Goal: Information Seeking & Learning: Check status

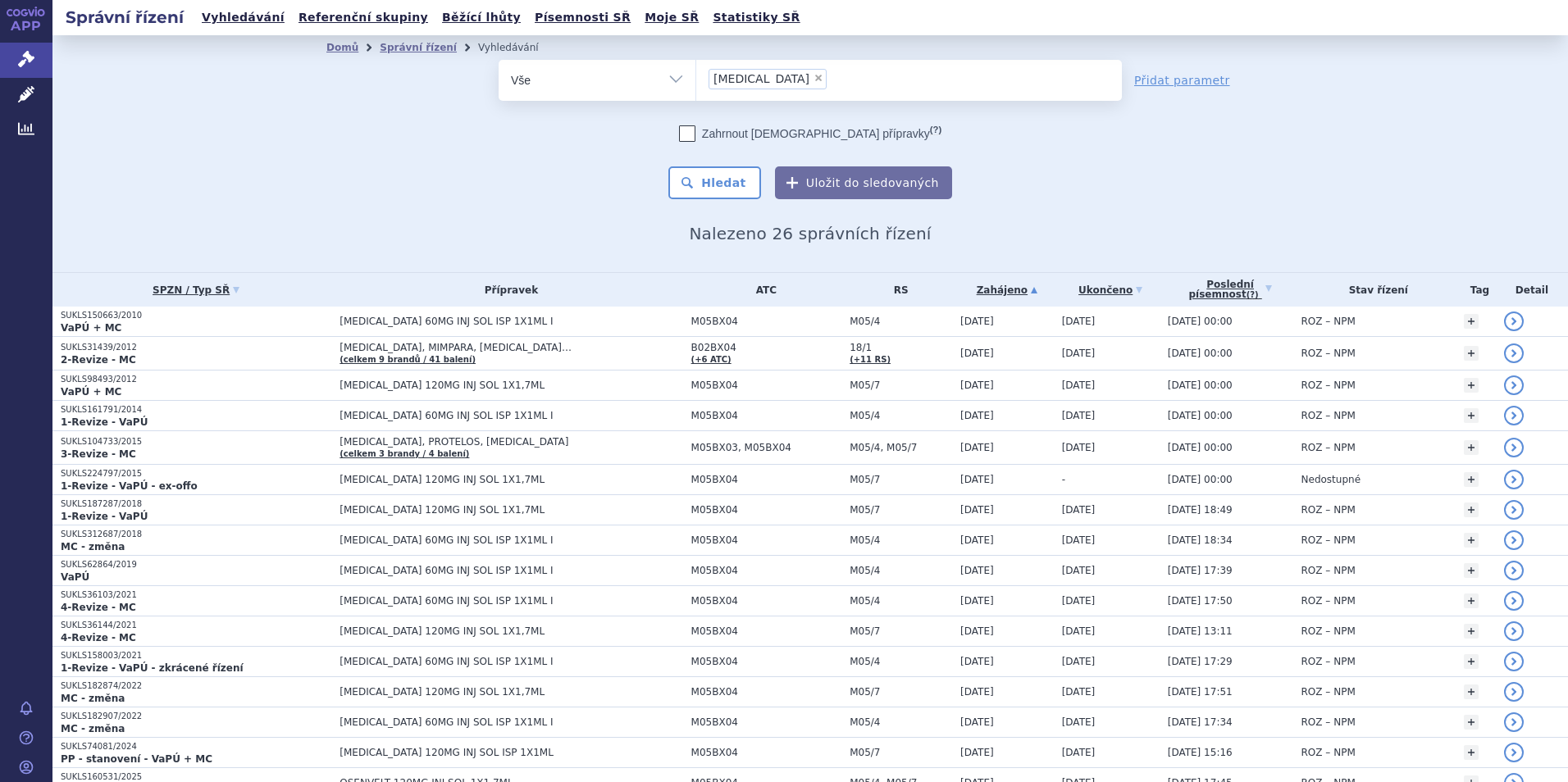
click at [961, 291] on link "Zahájeno" at bounding box center [1007, 291] width 93 height 23
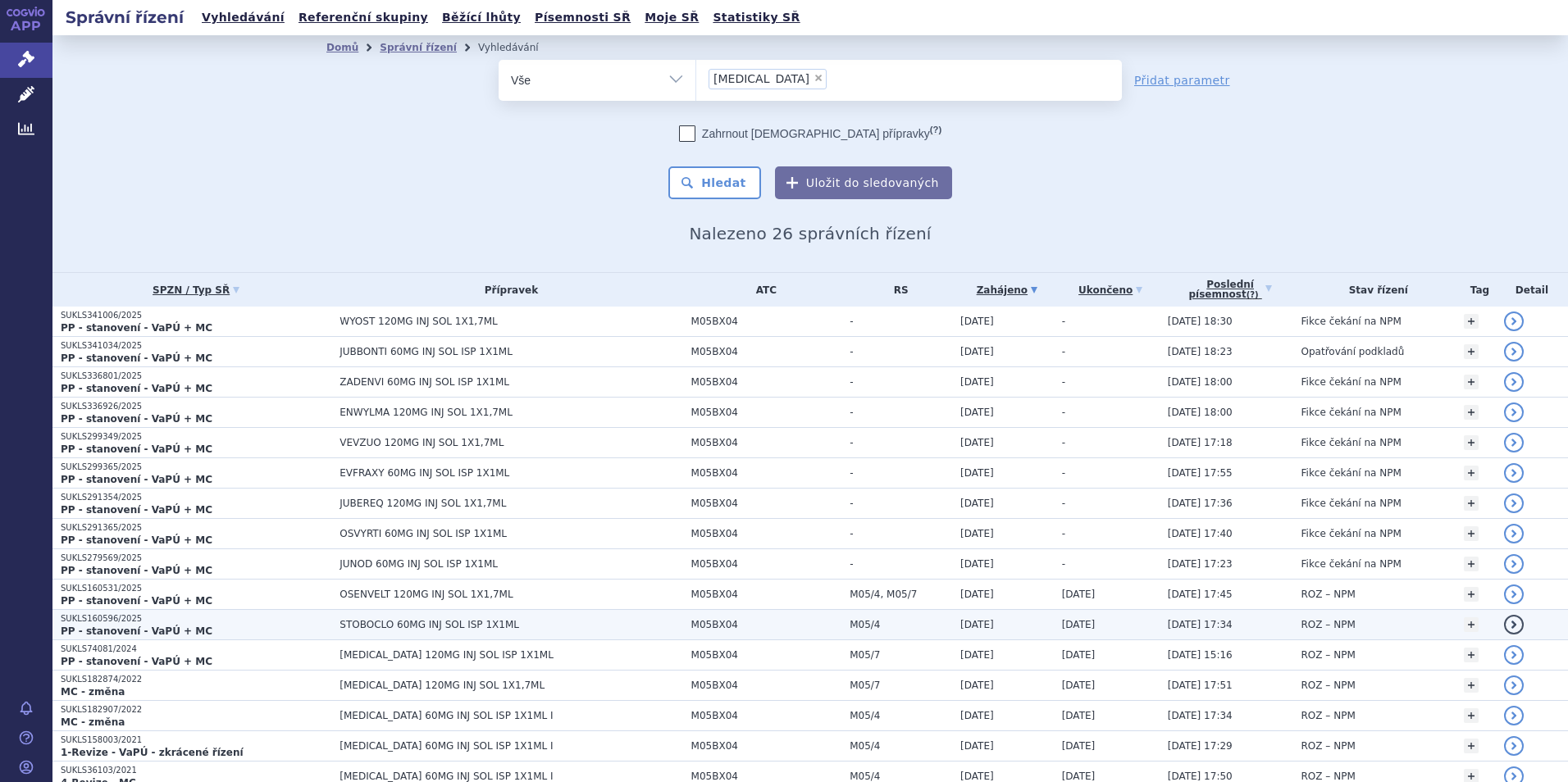
click at [369, 620] on span "STOBOCLO 60MG INJ SOL ISP 1X1ML" at bounding box center [511, 625] width 343 height 12
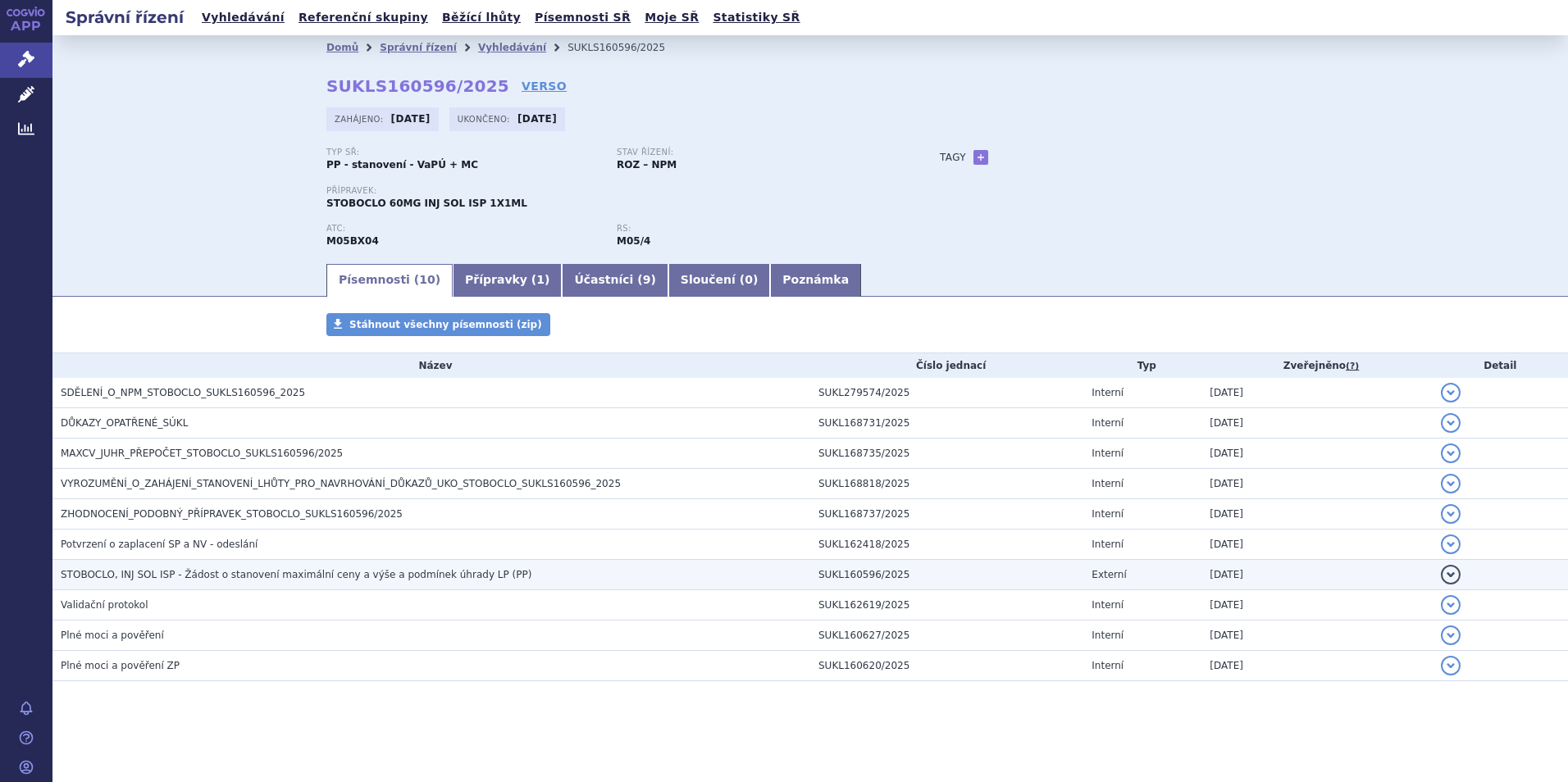
click at [179, 570] on span "STOBOCLO, INJ SOL ISP - Žádost o stanovení maximální ceny a výše a podmínek úhr…" at bounding box center [296, 575] width 471 height 12
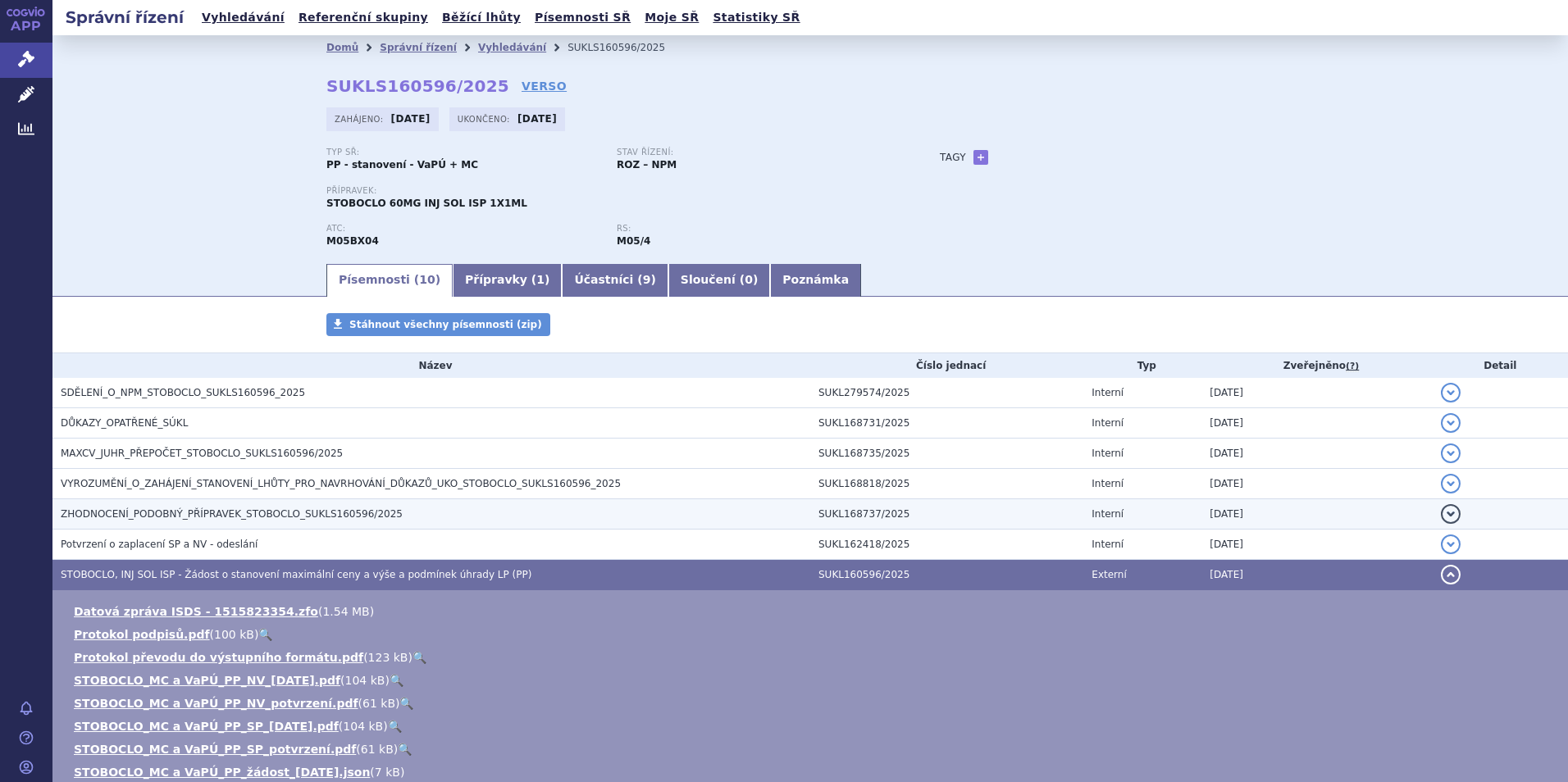
click at [183, 510] on span "ZHODNOCENÍ_PODOBNÝ_PŘÍPRAVEK_STOBOCLO_SUKLS160596/2025" at bounding box center [231, 514] width 342 height 12
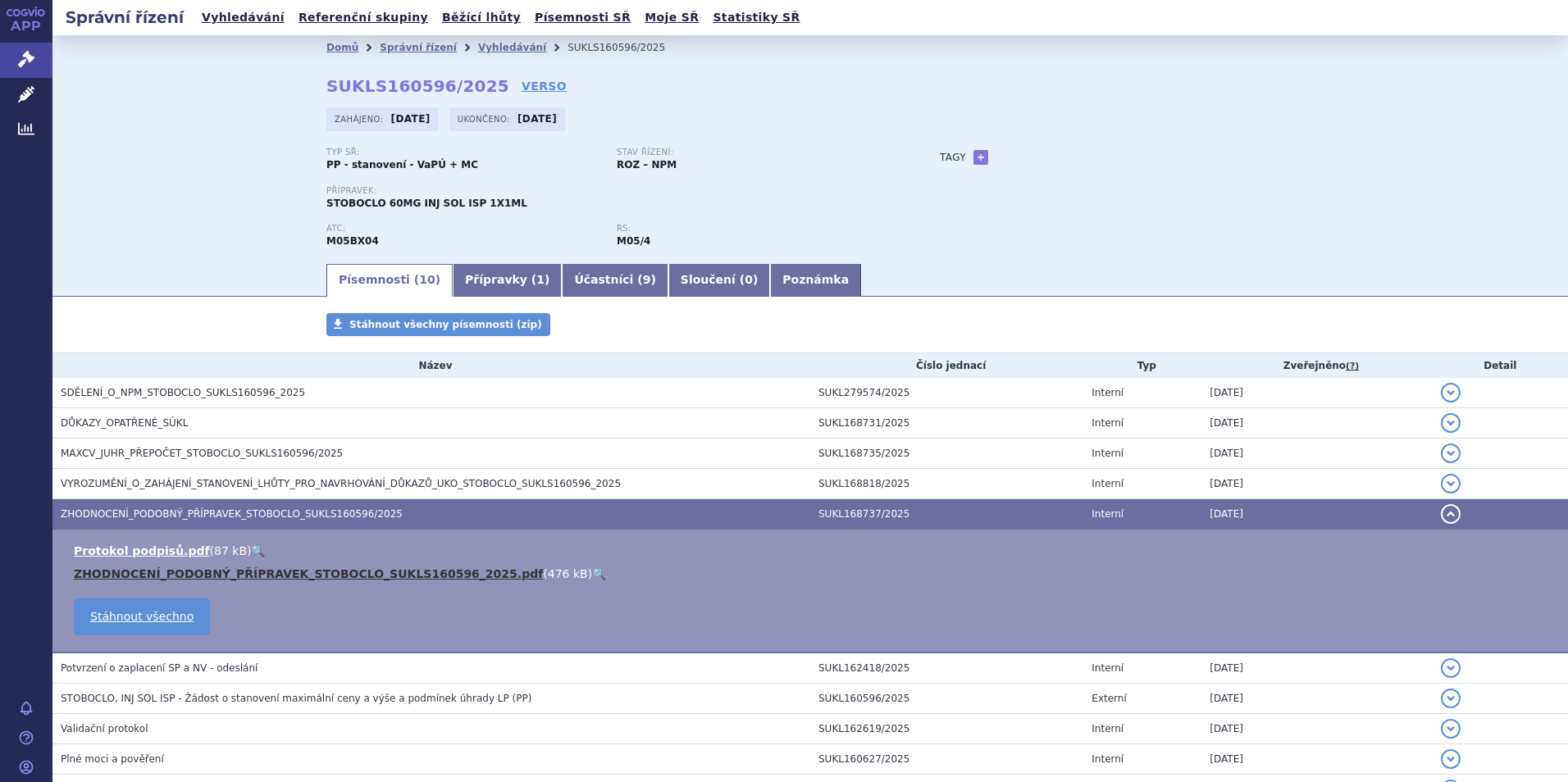
click at [243, 571] on link "ZHODNOCENÍ_PODOBNÝ_PŘÍPRAVEK_STOBOCLO_SUKLS160596_2025.pdf" at bounding box center [308, 574] width 469 height 13
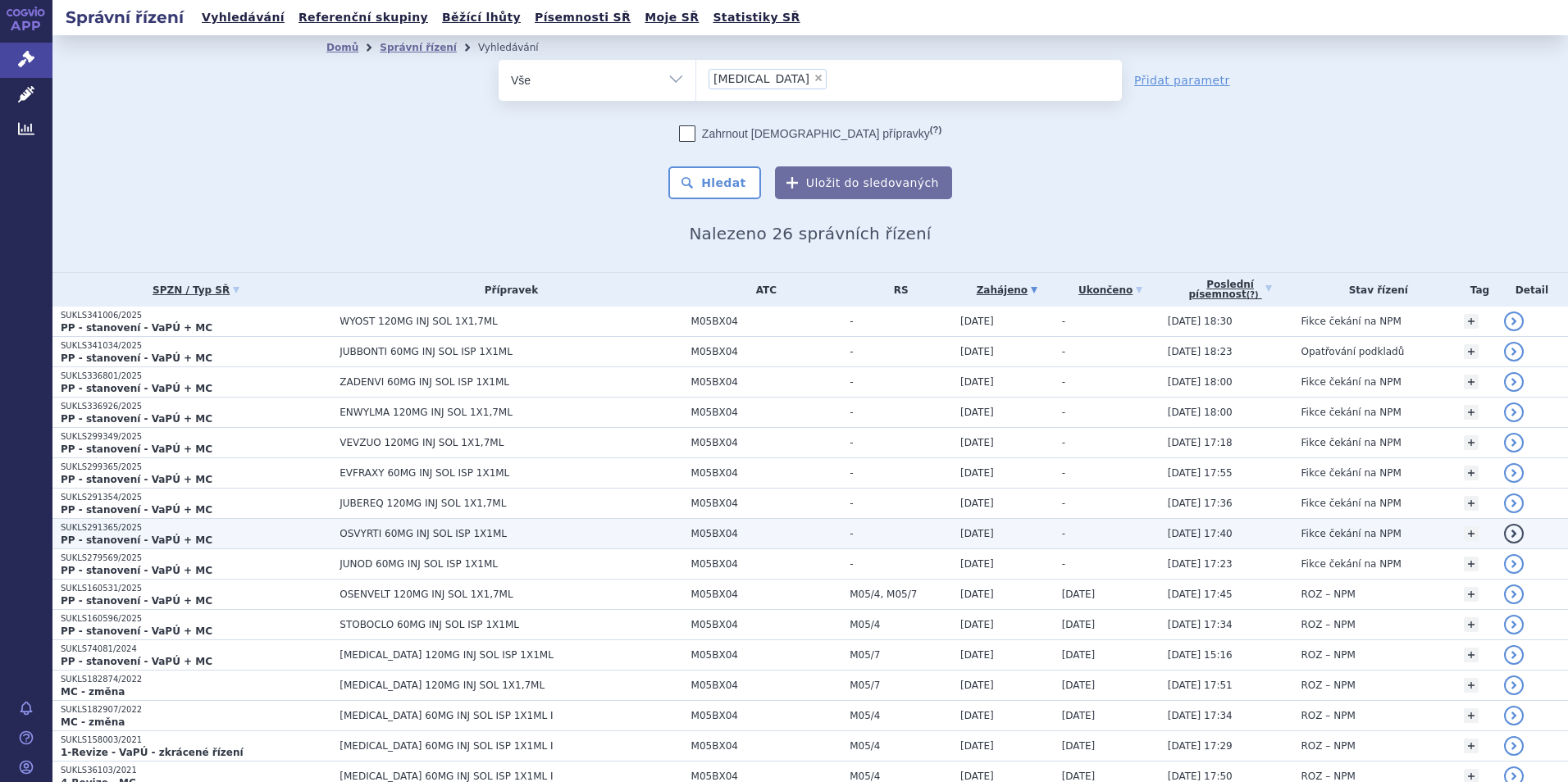
click at [121, 535] on strong "PP - stanovení - VaPÚ + MC" at bounding box center [136, 540] width 152 height 12
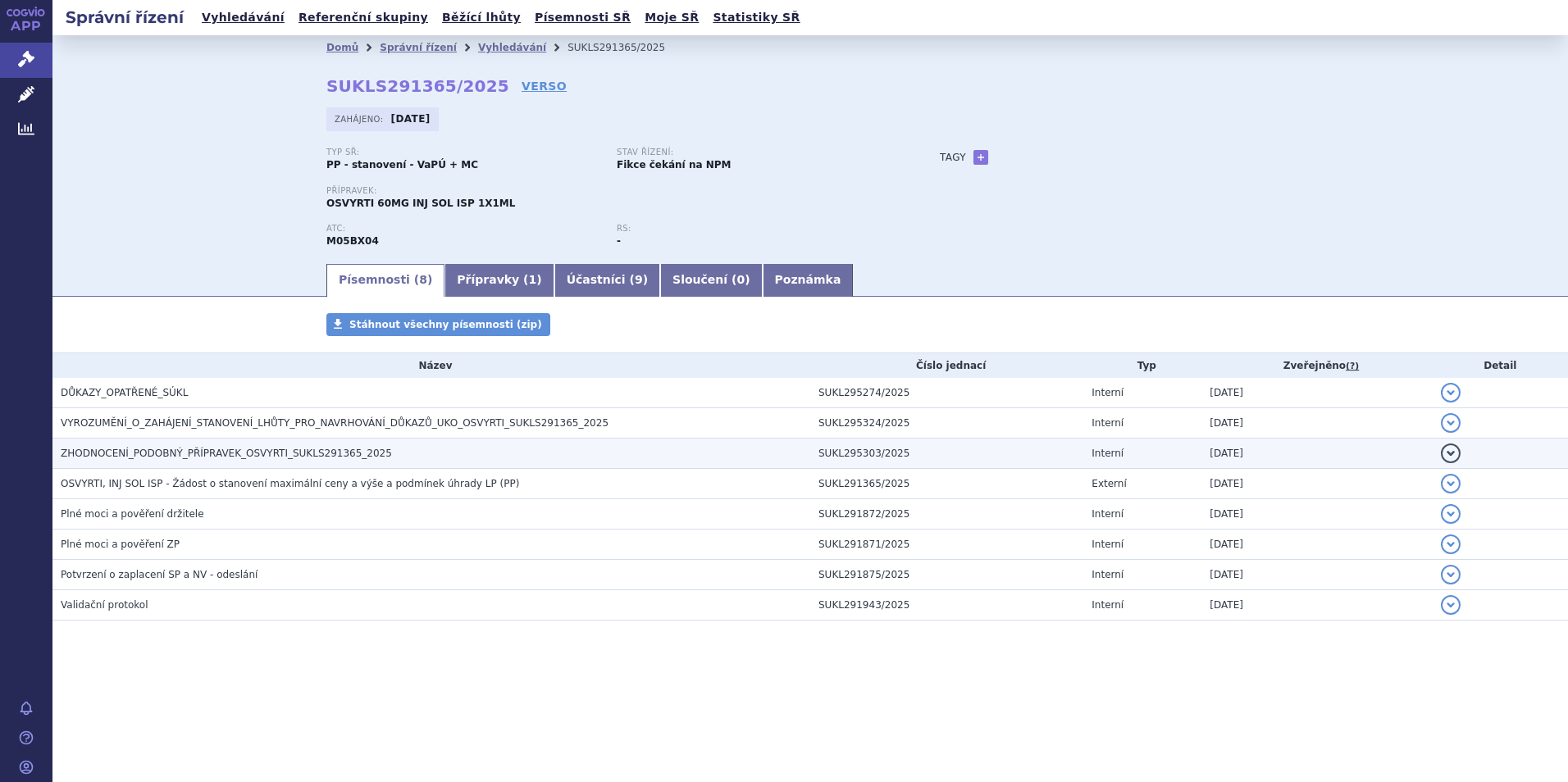
click at [195, 449] on span "ZHODNOCENÍ_PODOBNÝ_PŘÍPRAVEK_OSVYRTI_SUKLS291365_2025" at bounding box center [226, 454] width 331 height 12
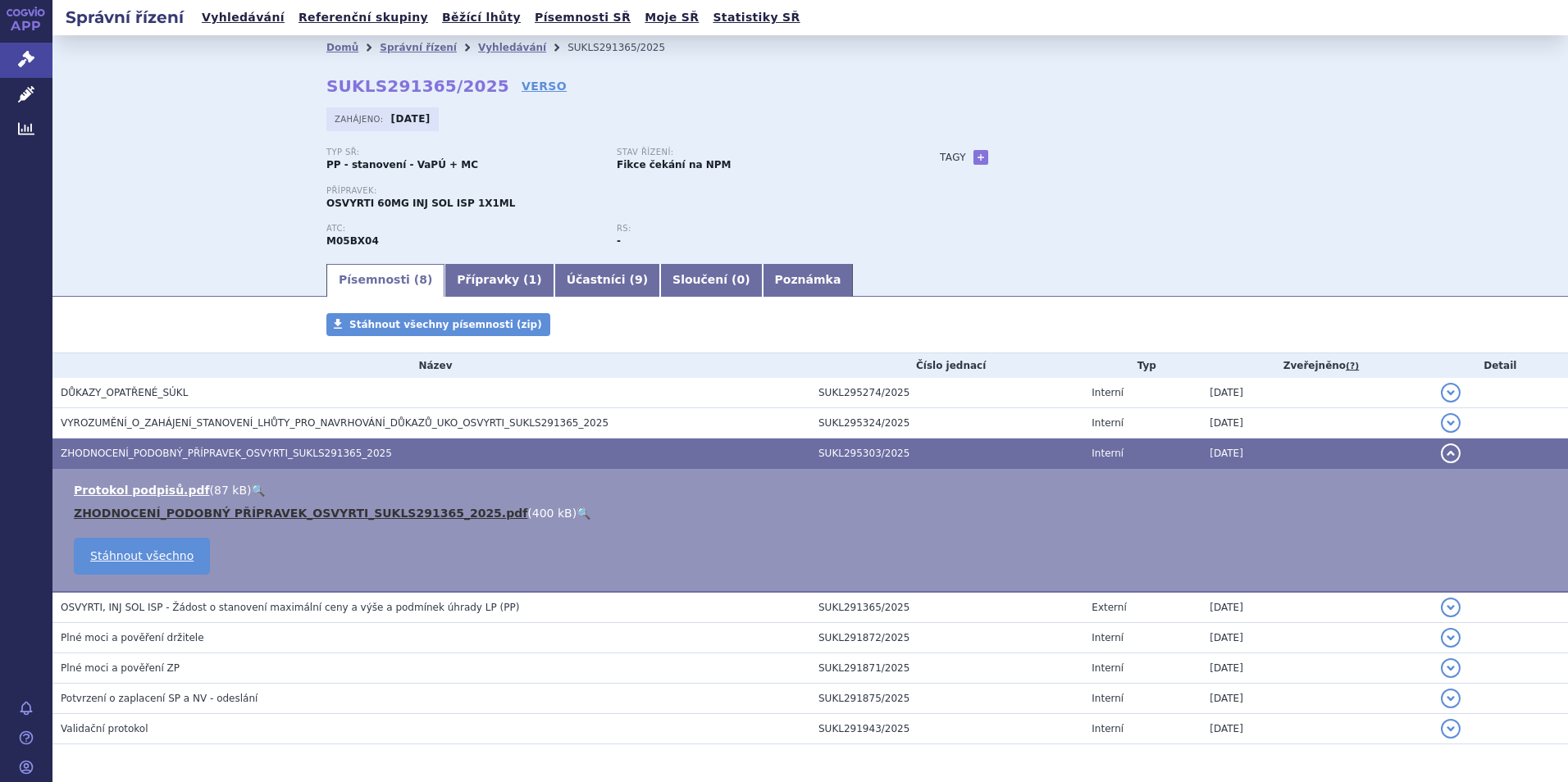
click at [295, 514] on link "ZHODNOCENÍ_PODOBNÝ PŘÍPRAVEK_OSVYRTI_SUKLS291365_2025.pdf" at bounding box center [300, 513] width 454 height 13
